Goal: Information Seeking & Learning: Learn about a topic

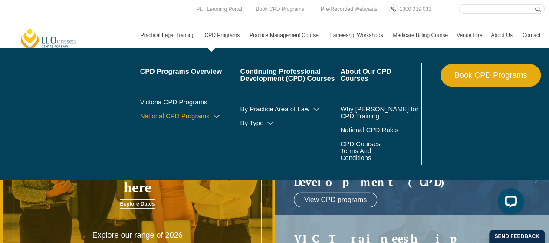
click at [216, 116] on icon at bounding box center [216, 116] width 9 height 6
click at [171, 112] on link "National CPD Programs" at bounding box center [190, 115] width 100 height 7
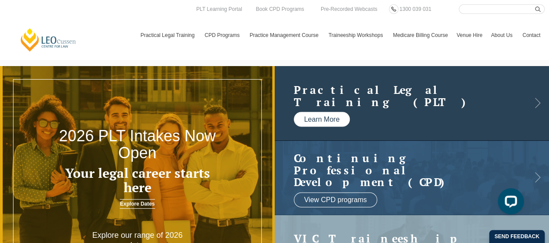
click at [329, 120] on link "Learn More" at bounding box center [322, 119] width 56 height 15
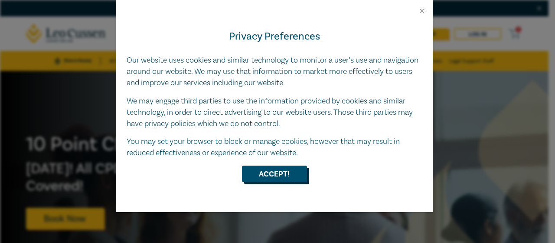
click at [287, 178] on button "Accept!" at bounding box center [274, 173] width 65 height 16
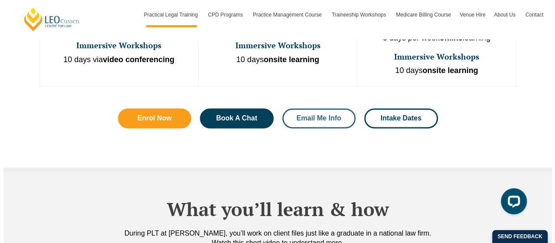
scroll to position [651, 0]
